Goal: Task Accomplishment & Management: Manage account settings

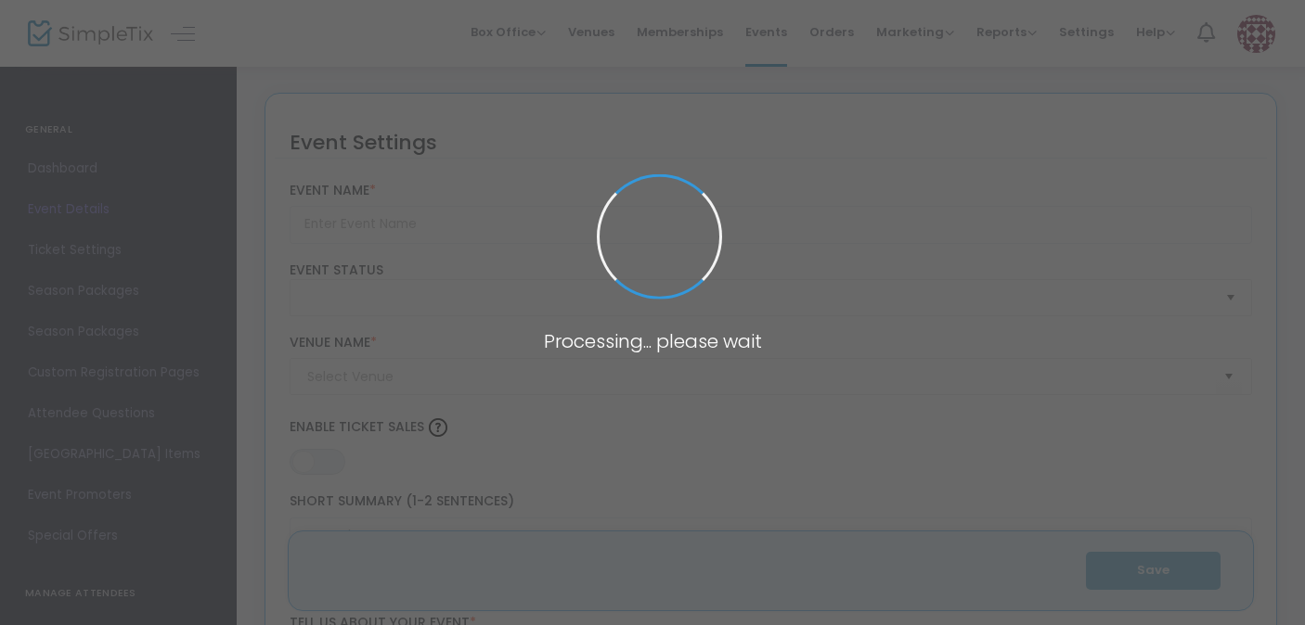
type input "Exhibiting Oceania: New Perspectives"
type textarea "An Indigenous Arts in Transition Event"
type input "Register Now"
type input "Bard Graduate Center"
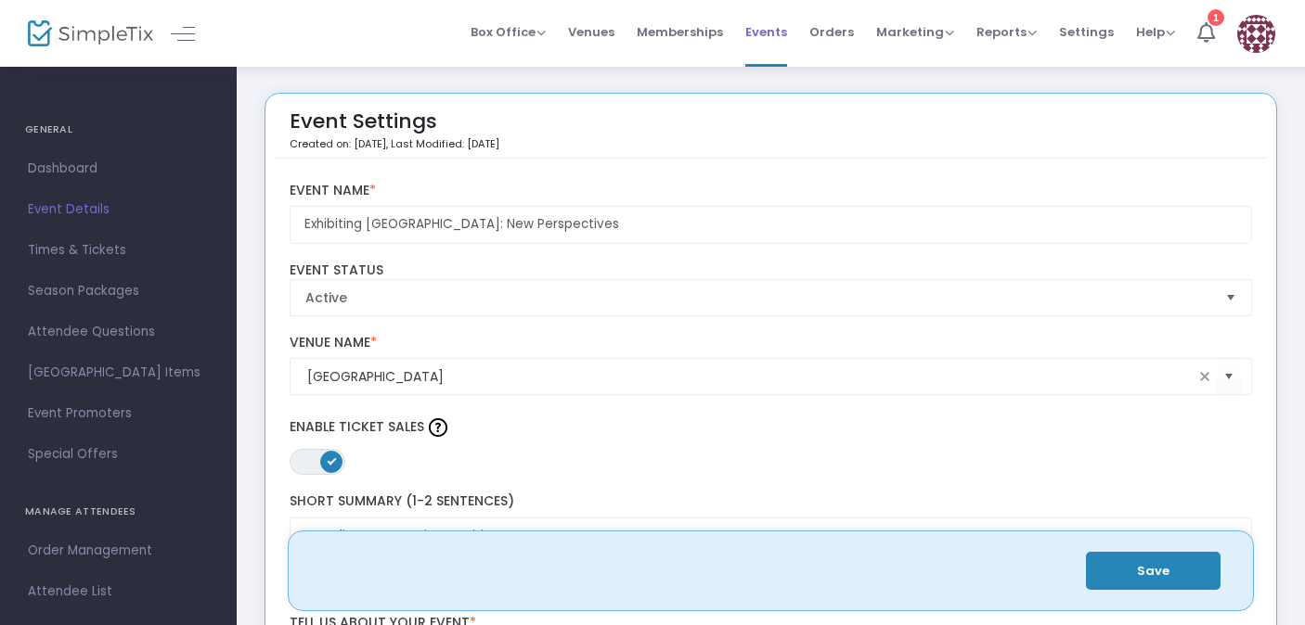
click at [784, 37] on span "Events" at bounding box center [766, 31] width 42 height 47
